Goal: Task Accomplishment & Management: Use online tool/utility

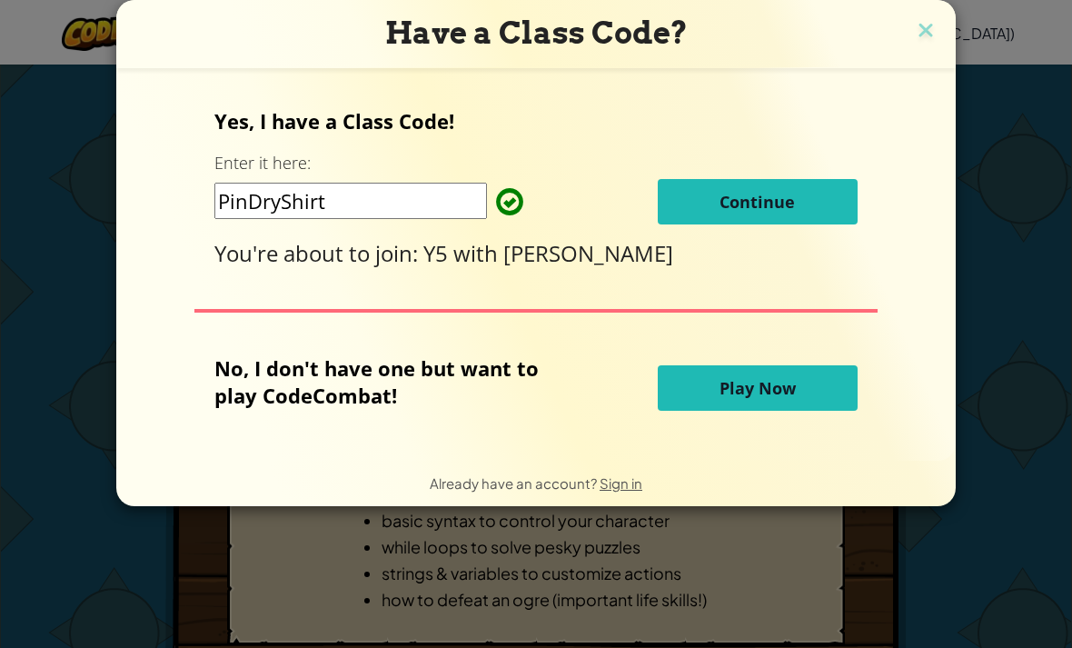
click at [787, 193] on button "Continue" at bounding box center [758, 201] width 200 height 45
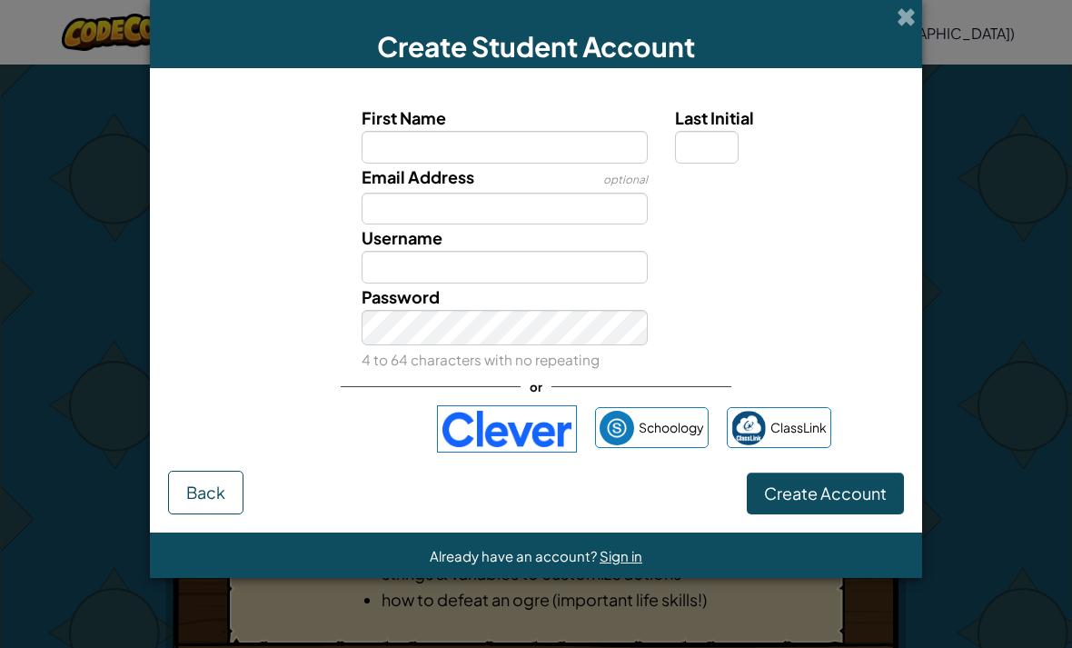
click at [546, 130] on label "First Name" at bounding box center [505, 117] width 287 height 26
click at [546, 131] on input "First Name" at bounding box center [505, 147] width 287 height 33
click at [565, 146] on input "First Name" at bounding box center [505, 147] width 287 height 33
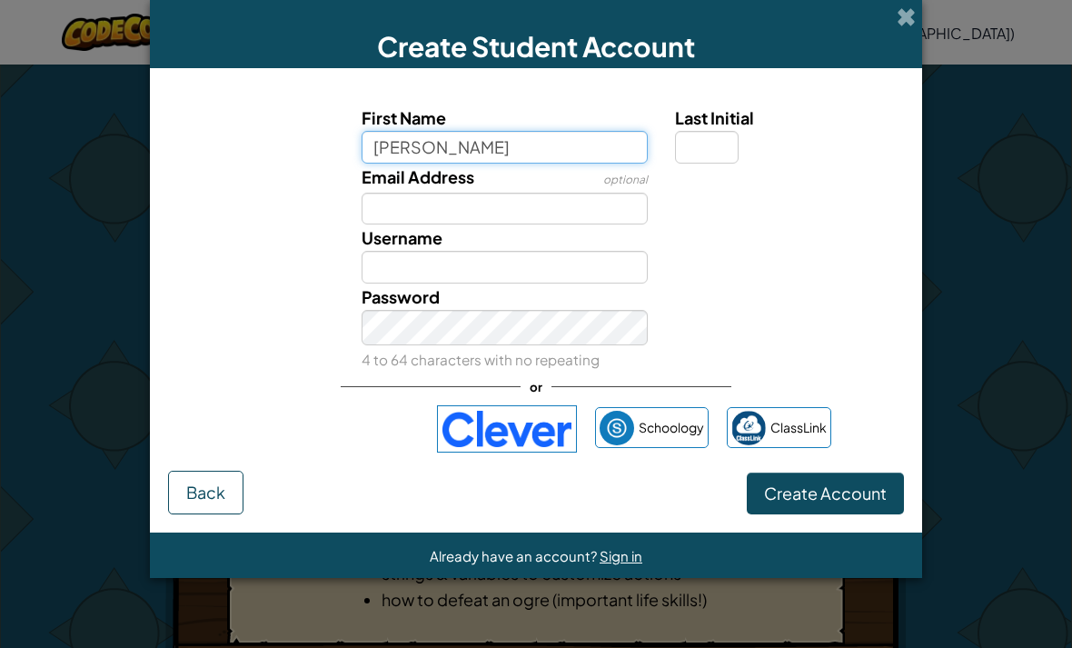
type input "[PERSON_NAME]"
click at [719, 163] on input "Last Initial" at bounding box center [707, 147] width 64 height 33
type input "[PERSON_NAME]"
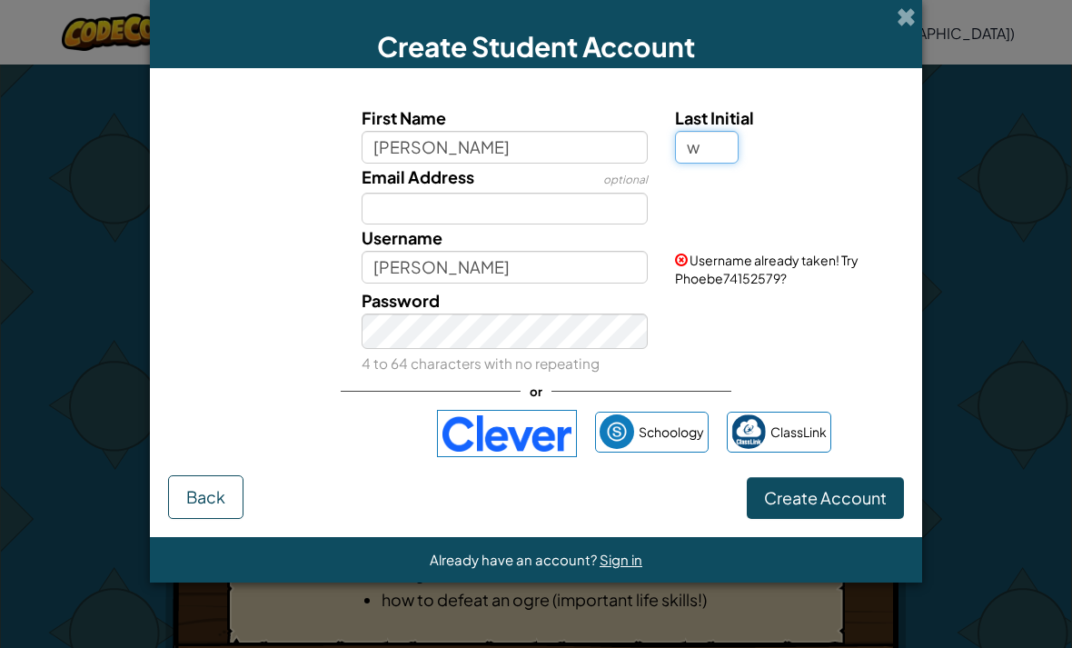
type input "w"
type input "PhoebeW"
click at [751, 283] on span "Username already taken! Try PhoebeW08492490?" at bounding box center [767, 269] width 184 height 35
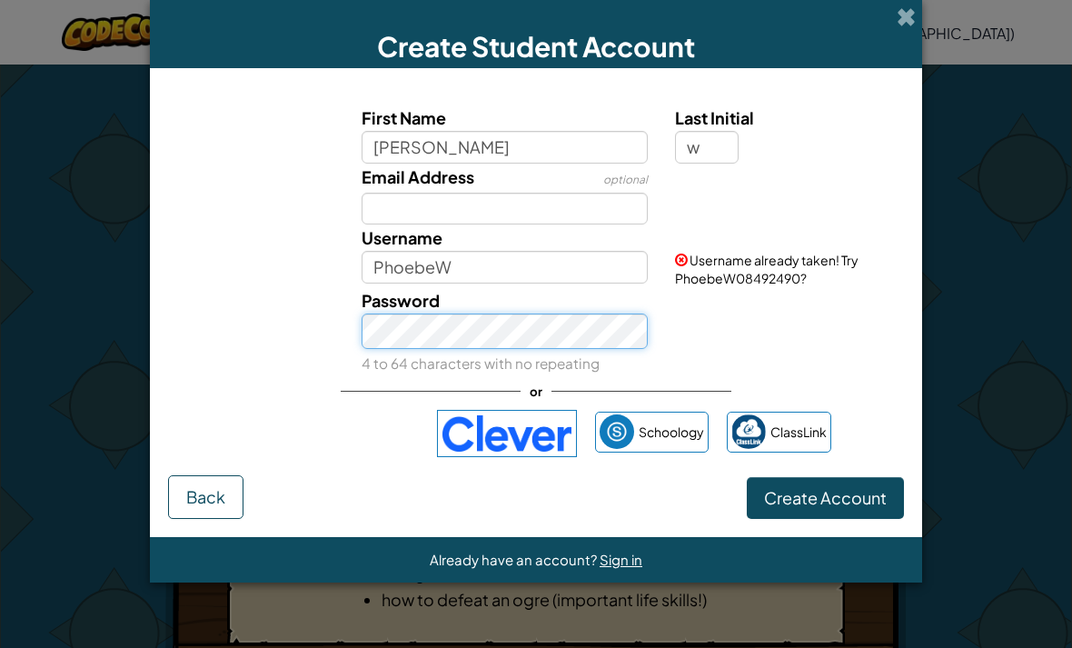
click at [825, 511] on button "Create Account" at bounding box center [825, 498] width 157 height 42
click at [818, 519] on button "Create Account" at bounding box center [825, 498] width 157 height 42
click at [795, 511] on button "Create Account" at bounding box center [825, 498] width 157 height 42
drag, startPoint x: 799, startPoint y: 519, endPoint x: 452, endPoint y: 227, distance: 452.6
click at [452, 227] on form "First Name [PERSON_NAME] Last Initial w Email Address optional Username PhoebeW…" at bounding box center [536, 302] width 772 height 469
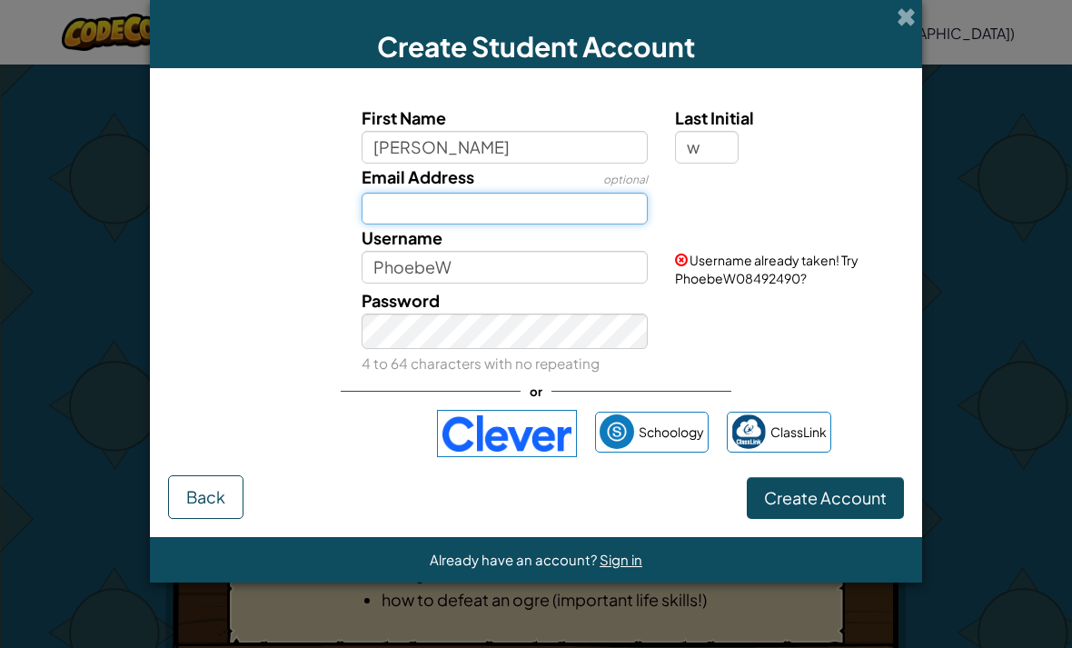
click at [452, 225] on input "Email Address" at bounding box center [505, 209] width 287 height 33
type input "[EMAIL_ADDRESS][PERSON_NAME][DOMAIN_NAME]"
click at [825, 511] on button "Create Account" at bounding box center [825, 498] width 157 height 42
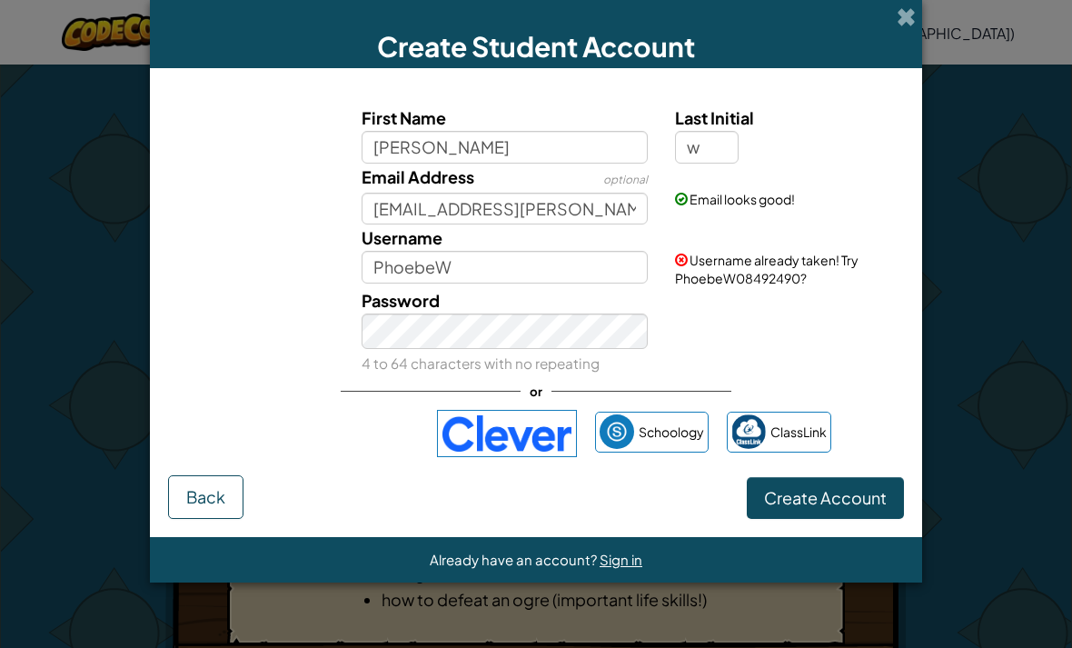
click at [790, 516] on button "Create Account" at bounding box center [825, 498] width 157 height 42
click at [903, 18] on span at bounding box center [906, 16] width 19 height 19
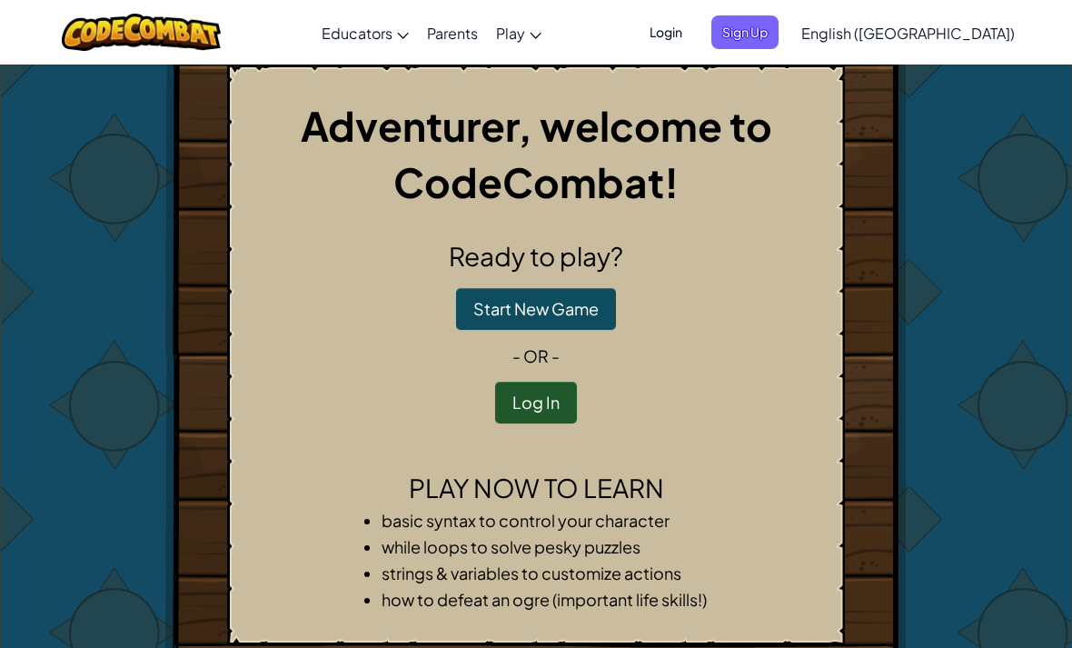
click at [575, 308] on button "Start New Game" at bounding box center [536, 309] width 160 height 42
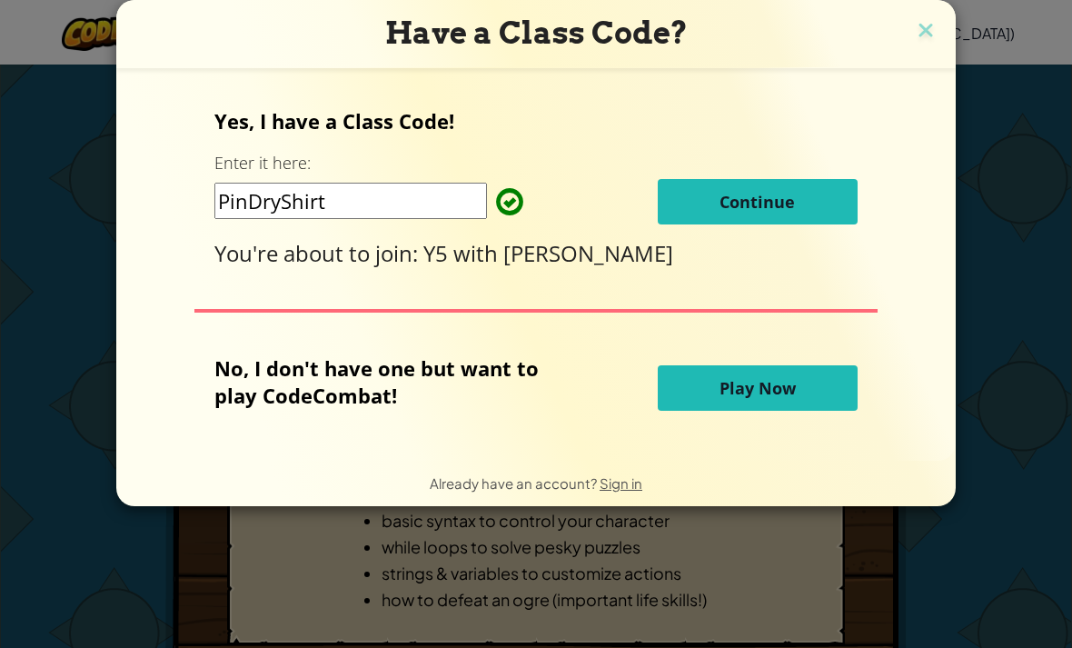
click at [803, 395] on button "Play Now" at bounding box center [758, 387] width 200 height 45
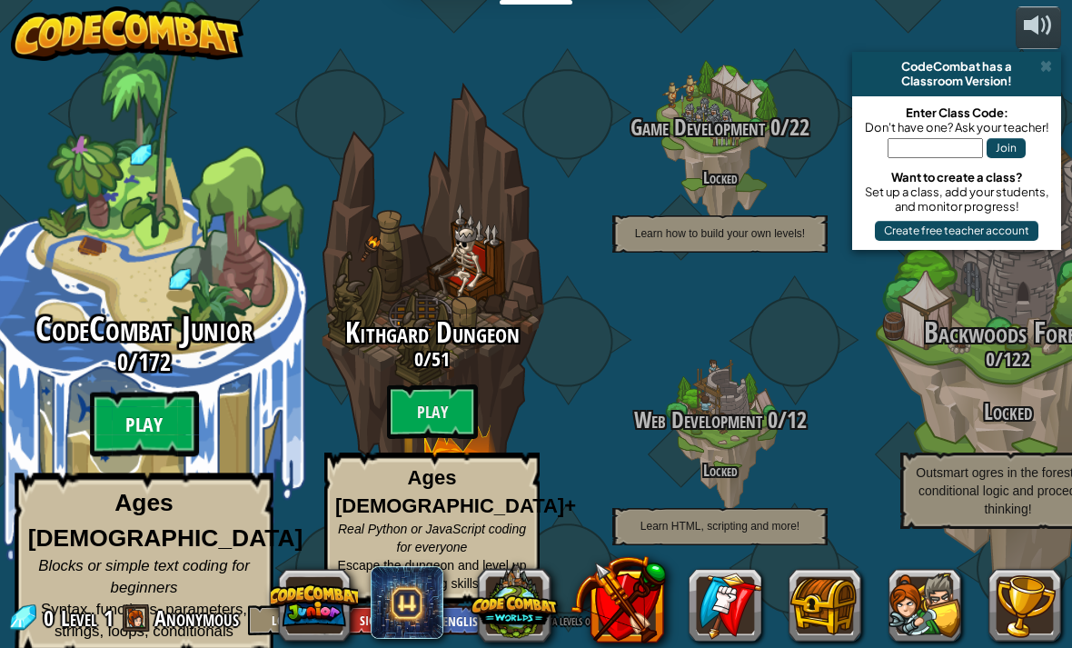
click at [159, 422] on btn "Play" at bounding box center [144, 424] width 109 height 65
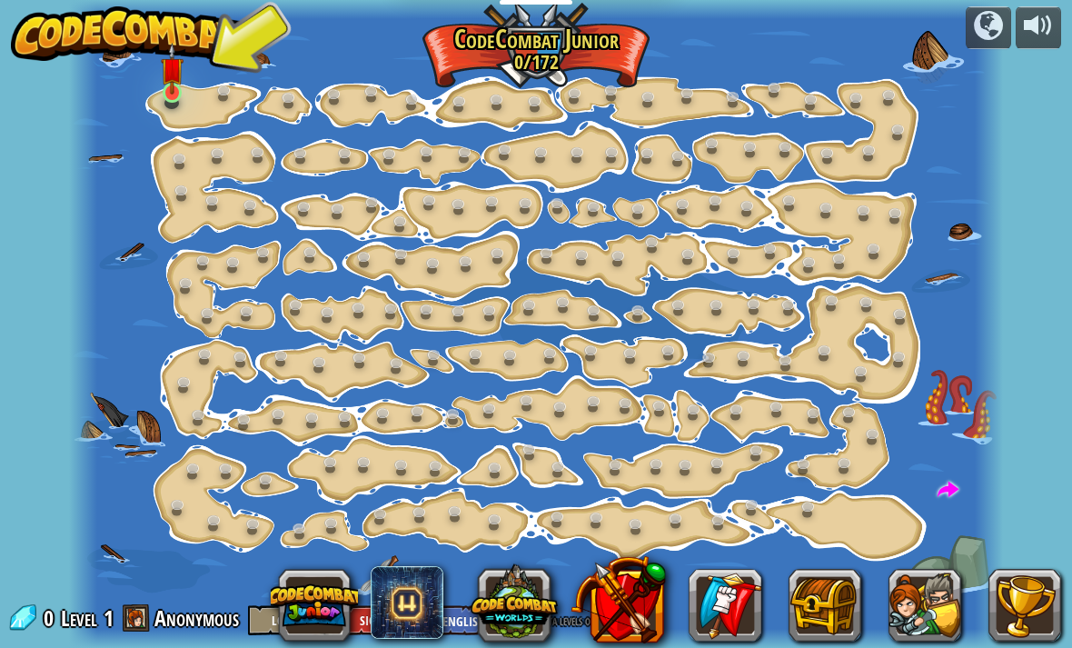
click at [184, 101] on link at bounding box center [174, 94] width 36 height 36
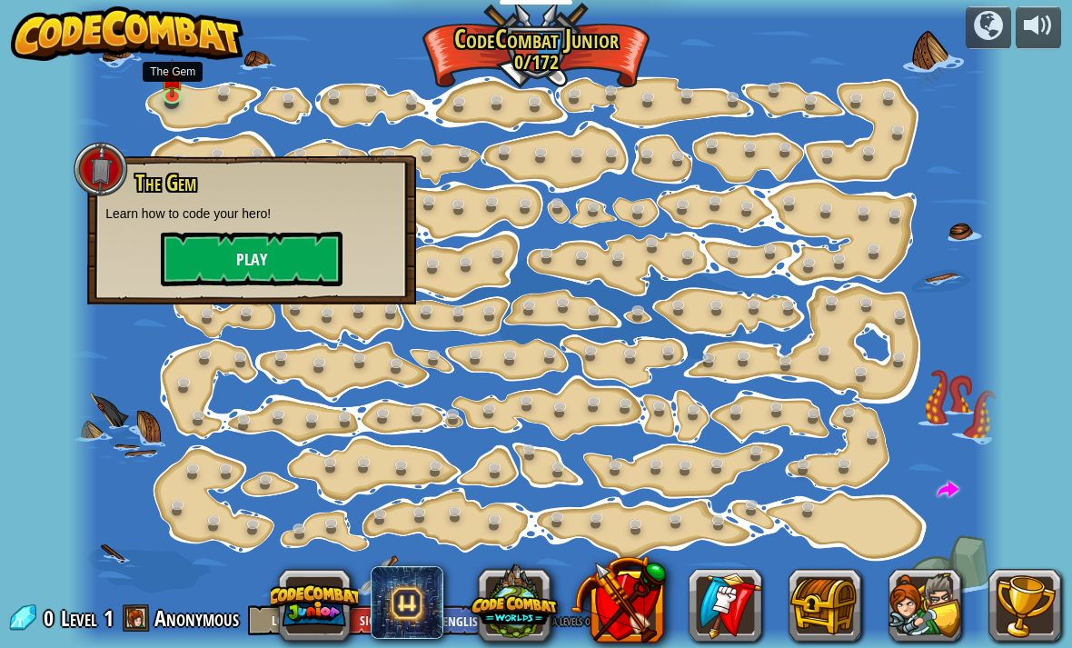
click at [226, 262] on button "Play" at bounding box center [252, 259] width 182 height 55
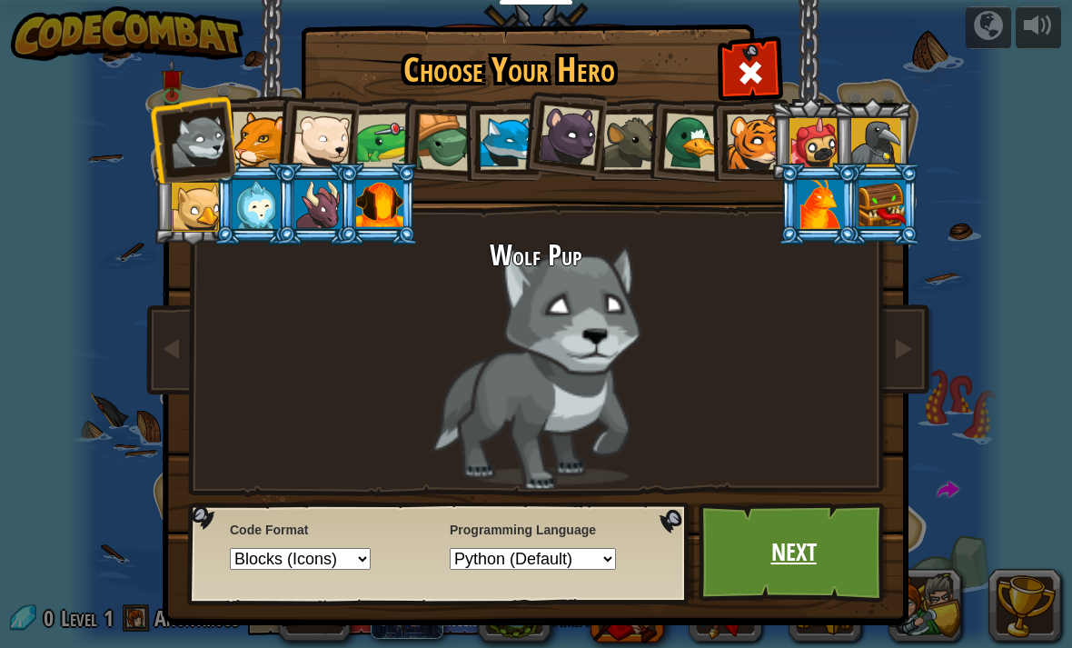
click at [828, 553] on link "Next" at bounding box center [794, 552] width 190 height 100
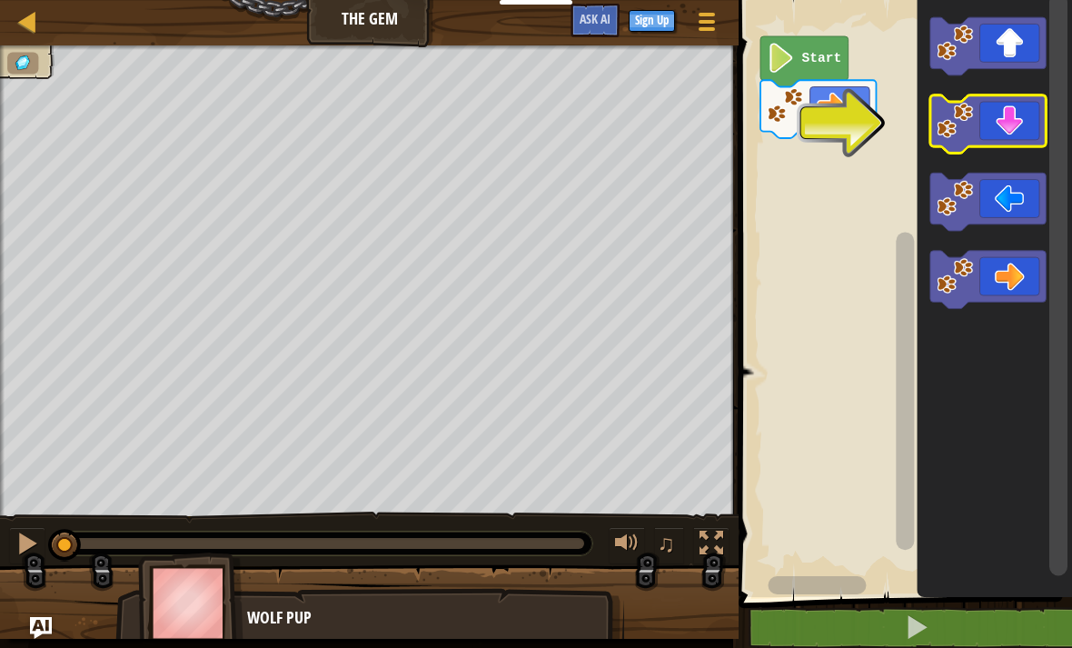
click at [1011, 113] on icon "Blockly Workspace" at bounding box center [987, 124] width 115 height 58
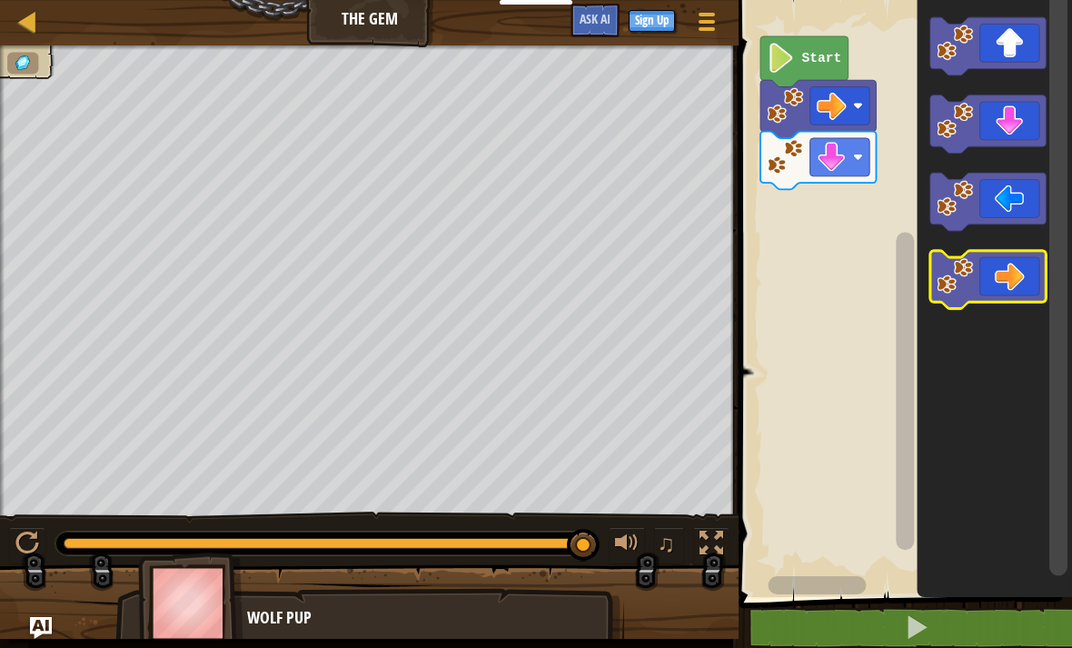
click at [1011, 268] on icon "Blockly Workspace" at bounding box center [987, 280] width 115 height 58
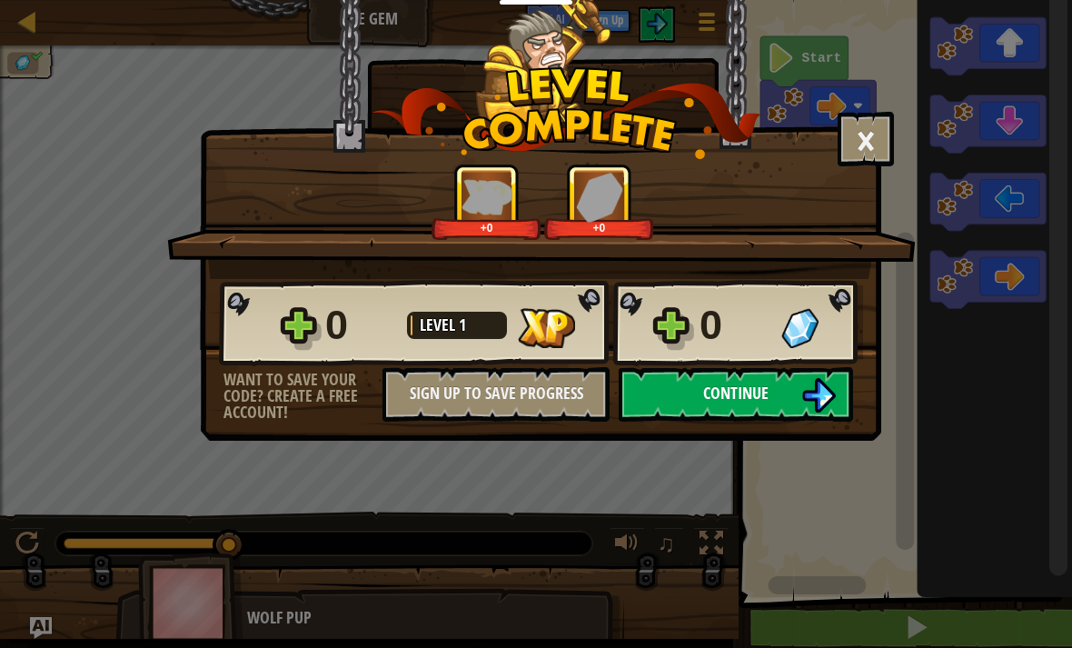
click at [805, 408] on img at bounding box center [818, 395] width 35 height 35
